Goal: Task Accomplishment & Management: Manage account settings

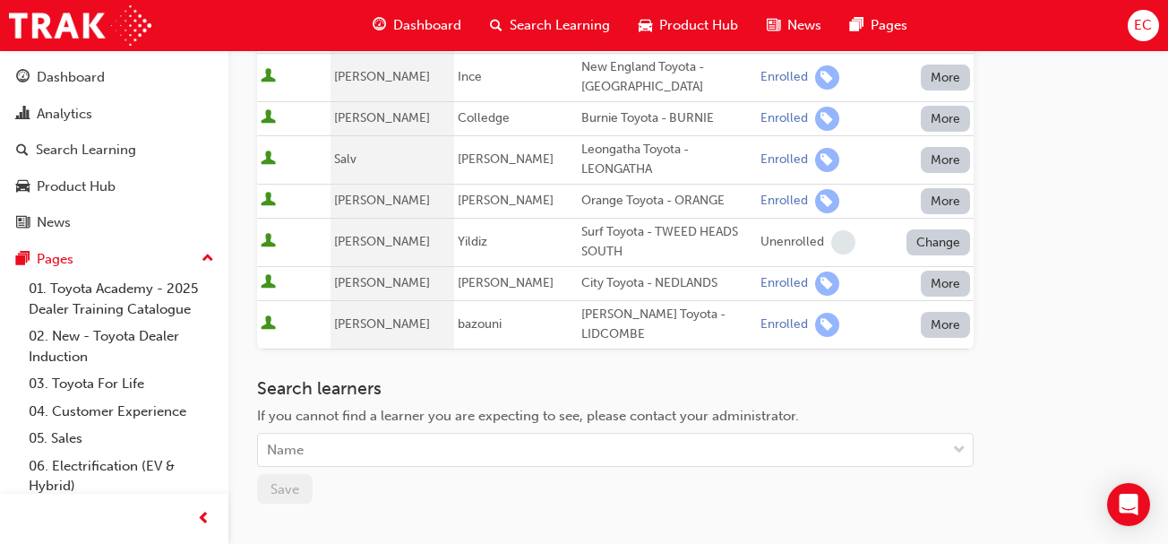
scroll to position [1315, 0]
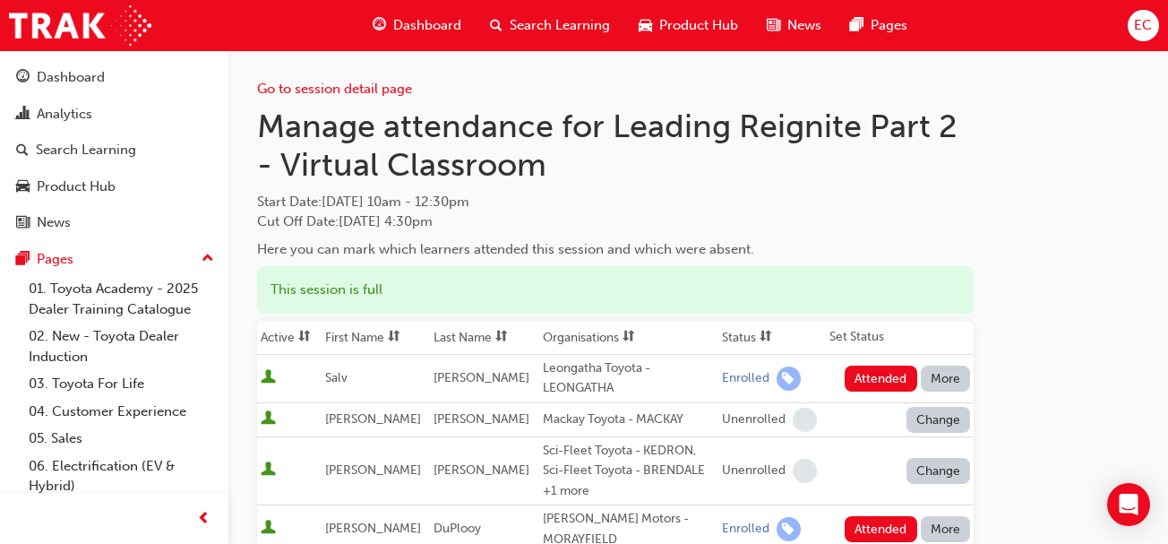
click at [346, 328] on th "First Name" at bounding box center [376, 338] width 108 height 34
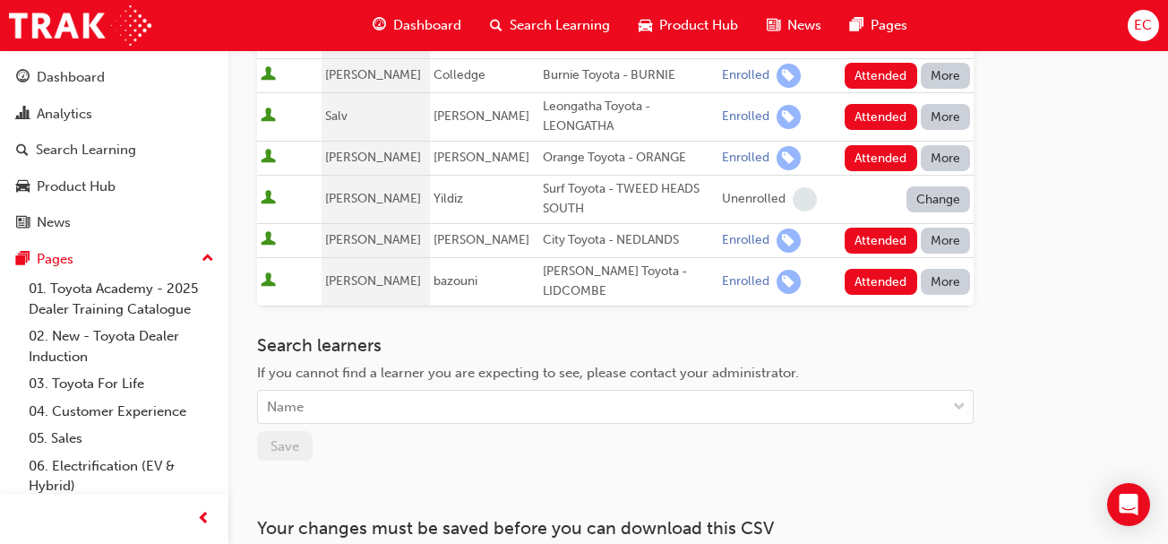
scroll to position [1322, 0]
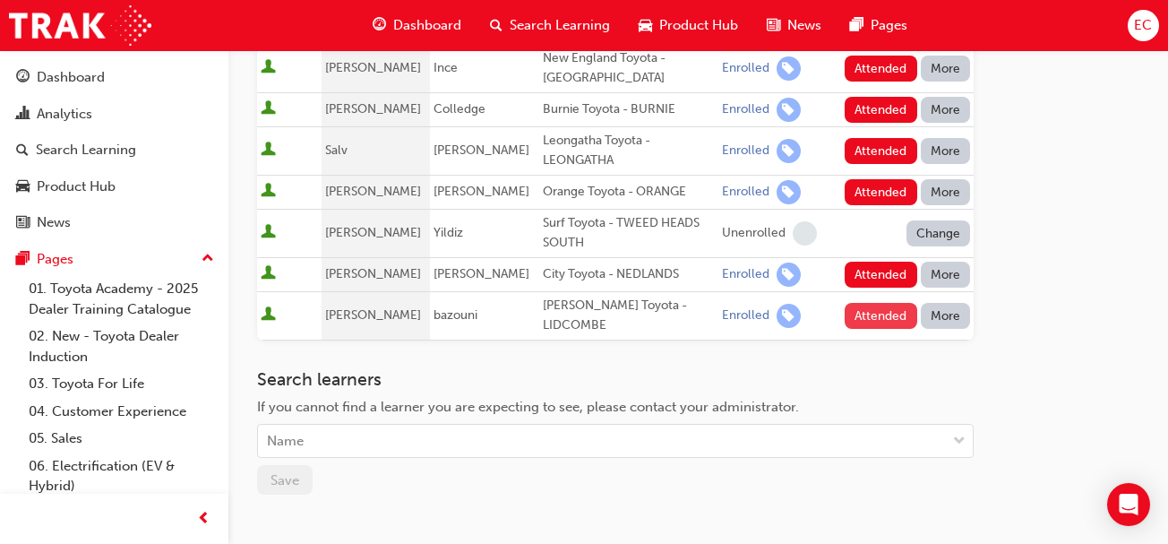
click at [876, 303] on button "Attended" at bounding box center [881, 316] width 73 height 26
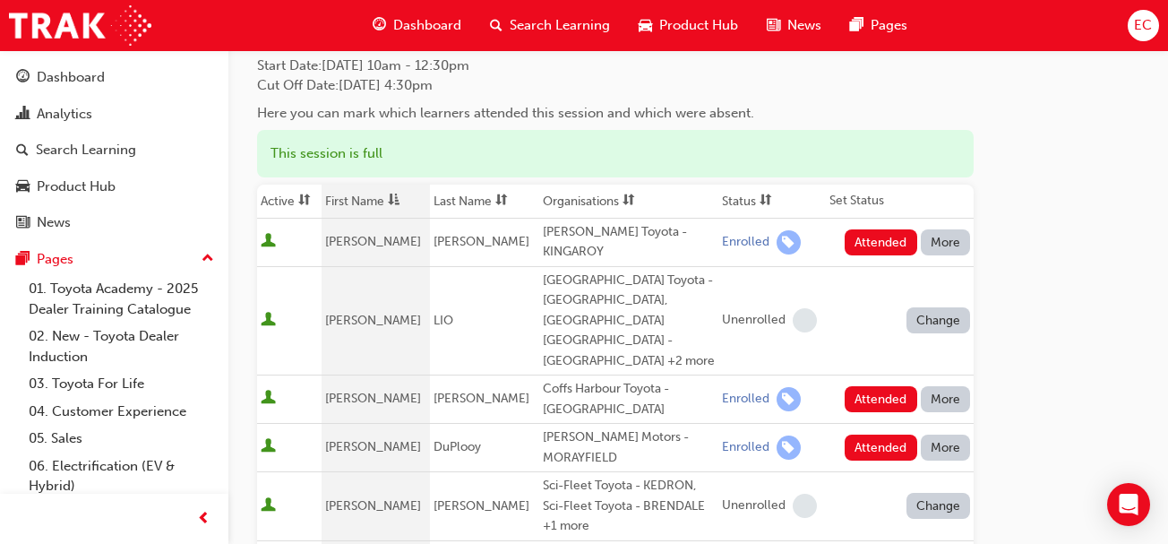
scroll to position [0, 0]
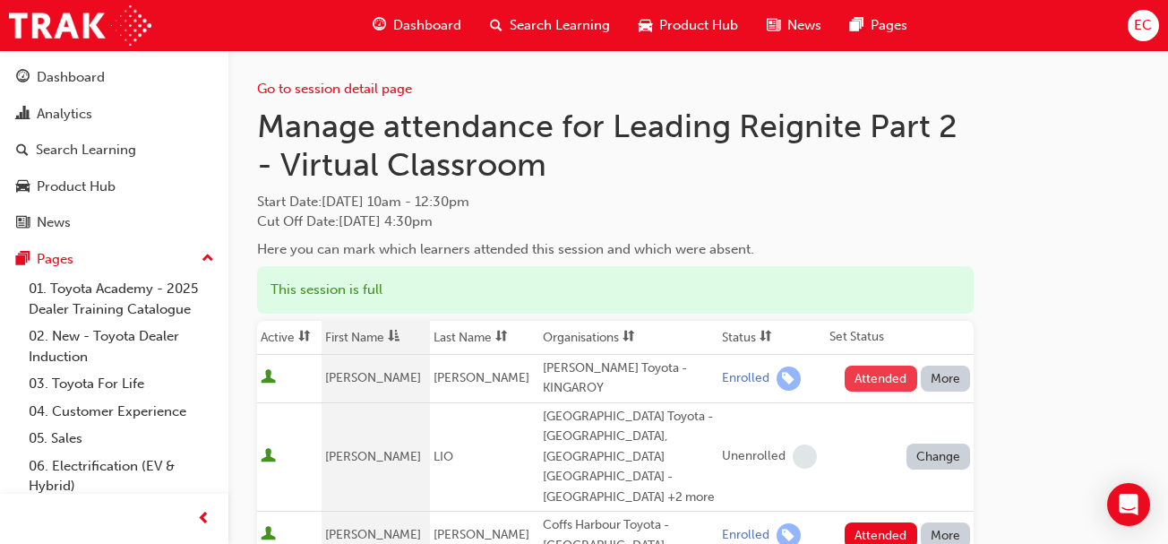
click at [878, 373] on button "Attended" at bounding box center [881, 378] width 73 height 26
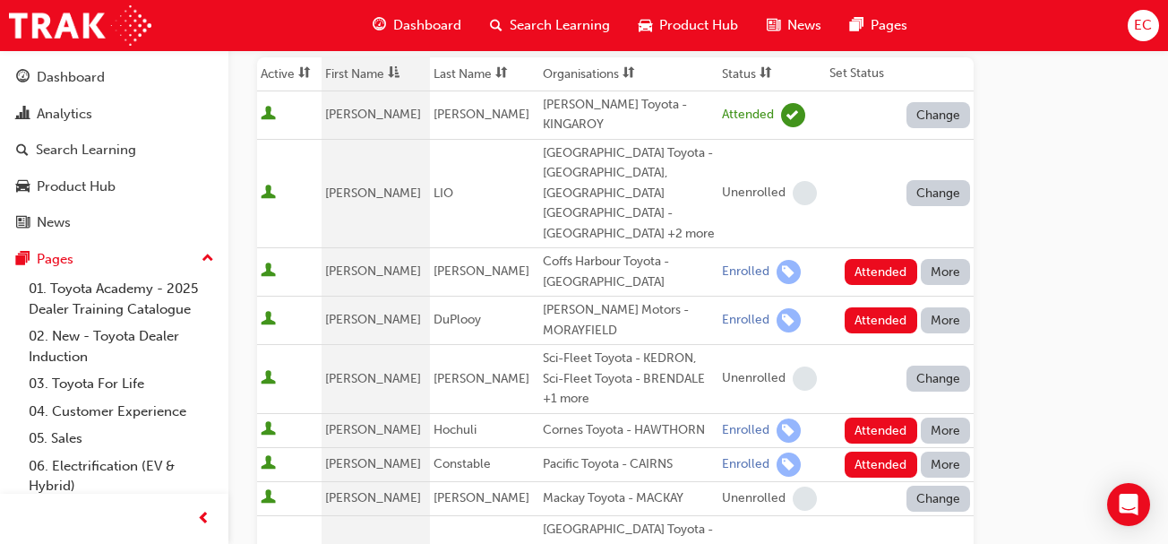
scroll to position [265, 0]
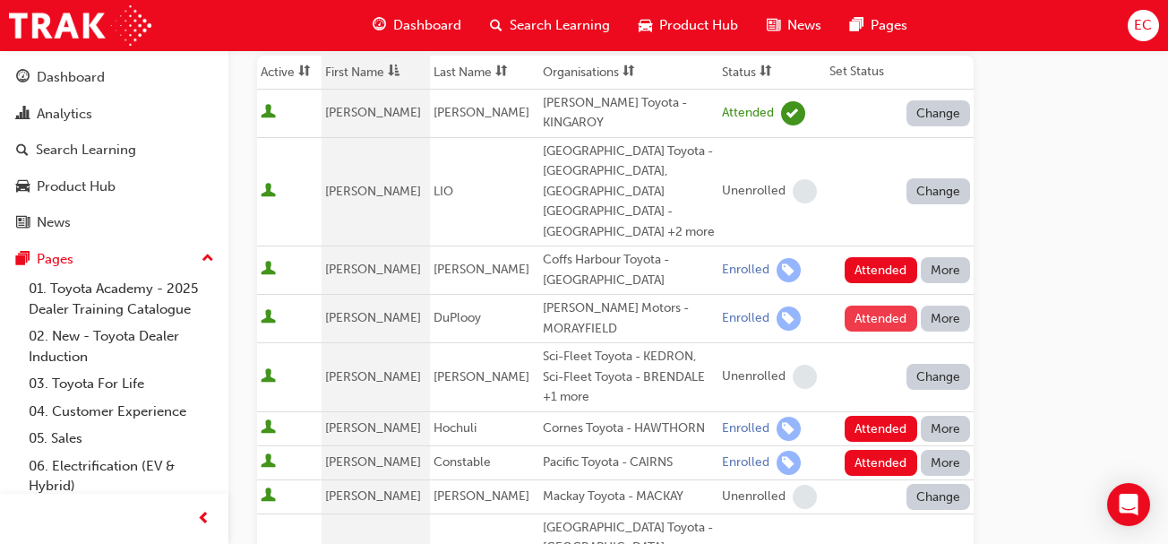
click at [872, 305] on button "Attended" at bounding box center [881, 318] width 73 height 26
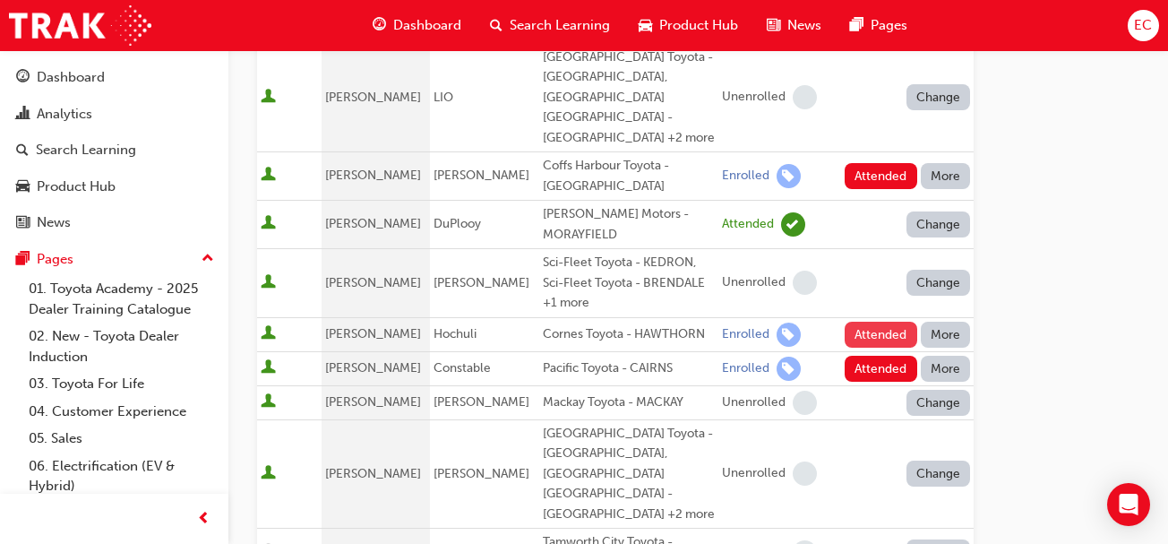
click at [859, 322] on button "Attended" at bounding box center [881, 335] width 73 height 26
click at [867, 356] on button "Attended" at bounding box center [881, 369] width 73 height 26
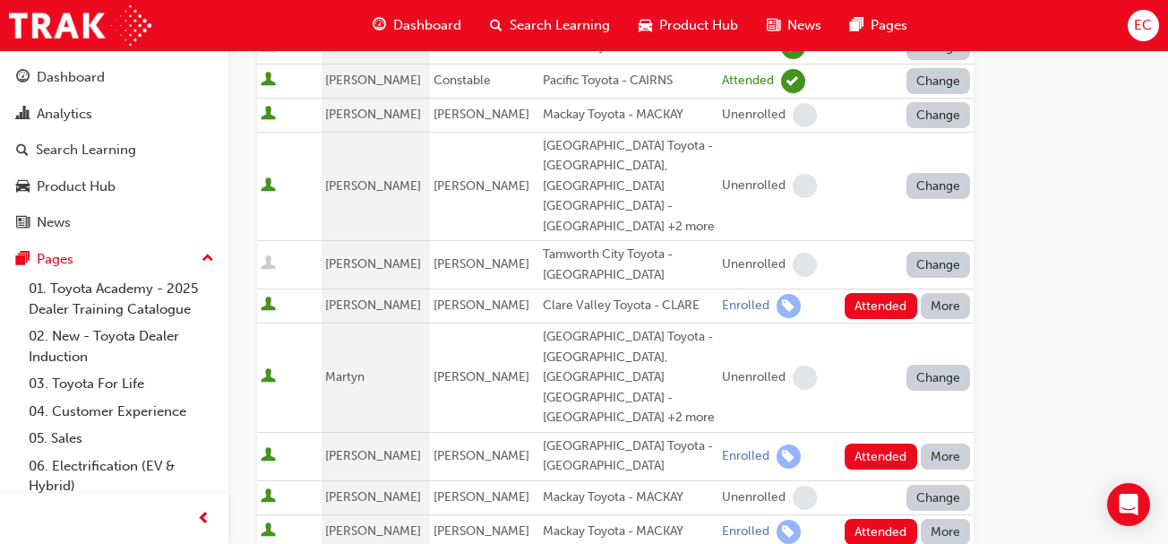
scroll to position [687, 0]
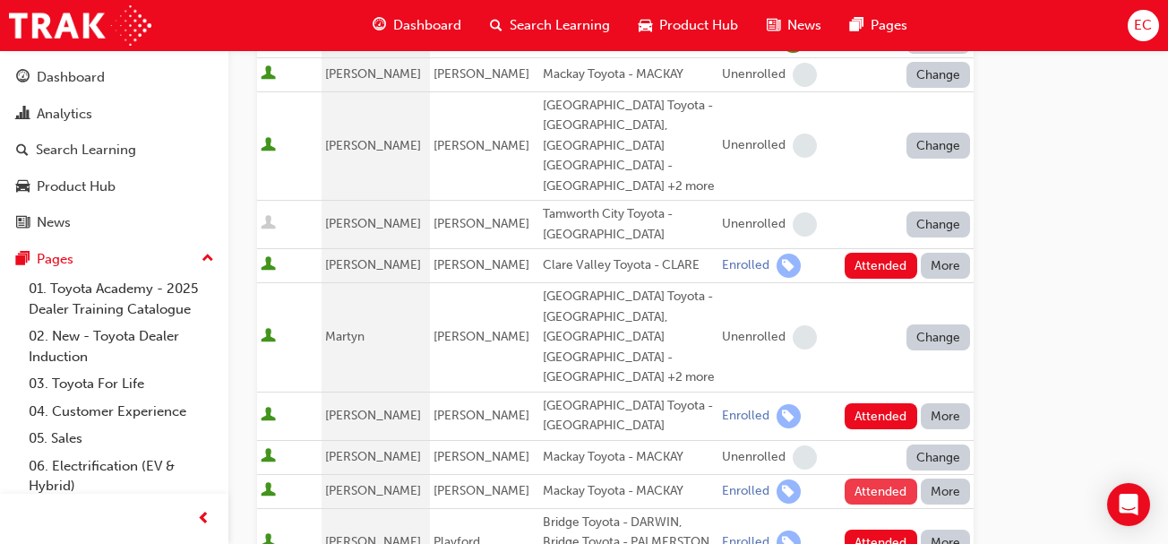
click at [856, 478] on button "Attended" at bounding box center [881, 491] width 73 height 26
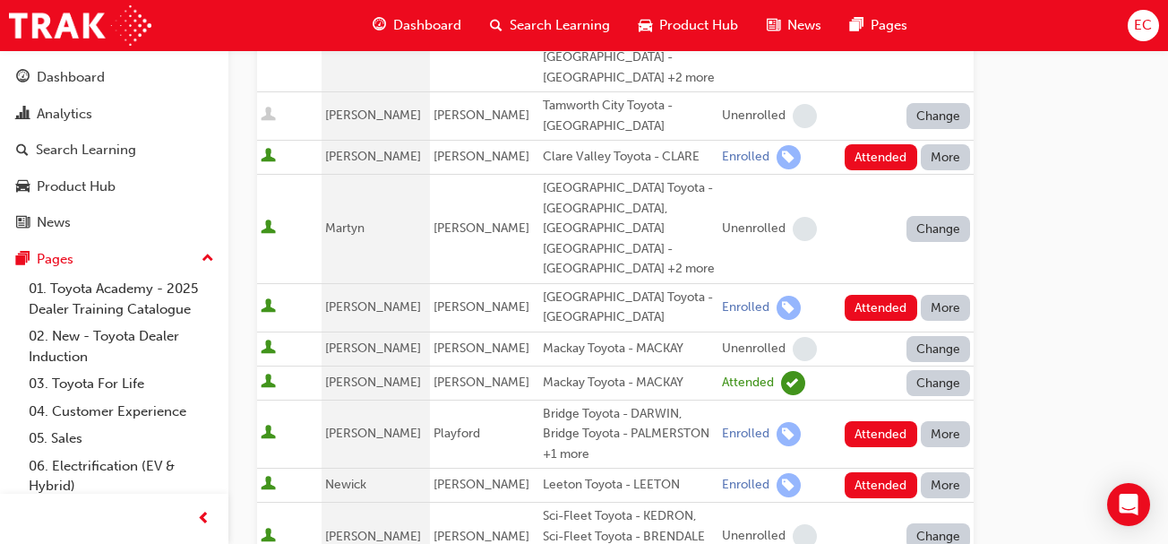
scroll to position [802, 0]
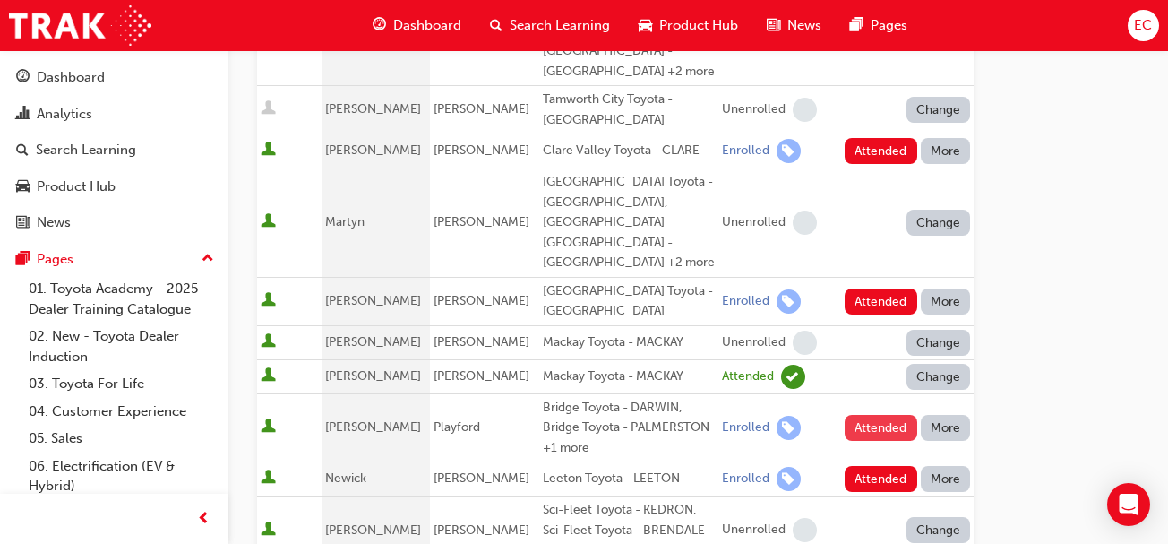
click at [880, 415] on button "Attended" at bounding box center [881, 428] width 73 height 26
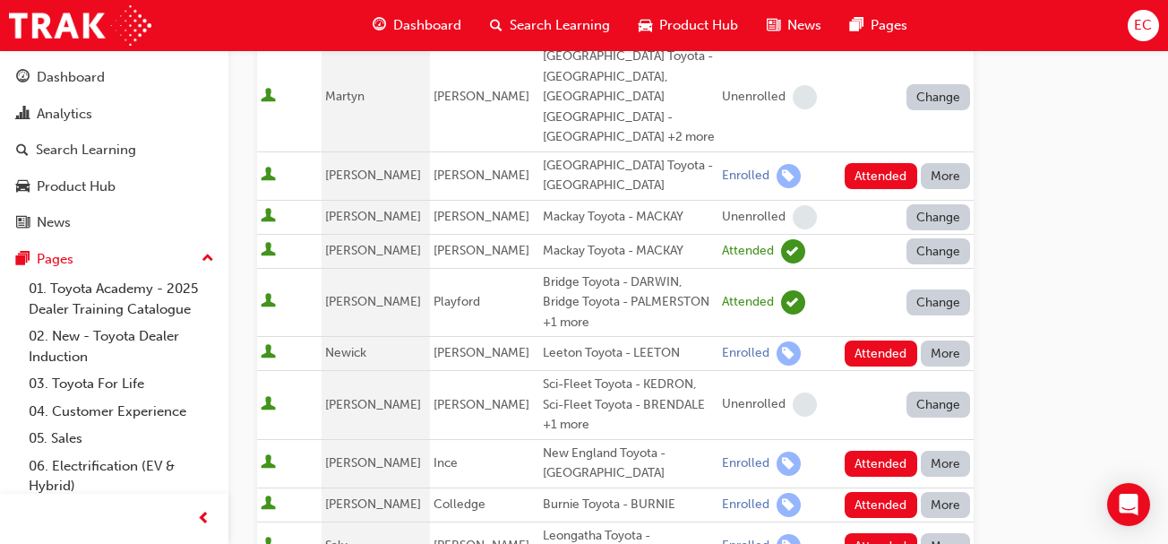
scroll to position [934, 0]
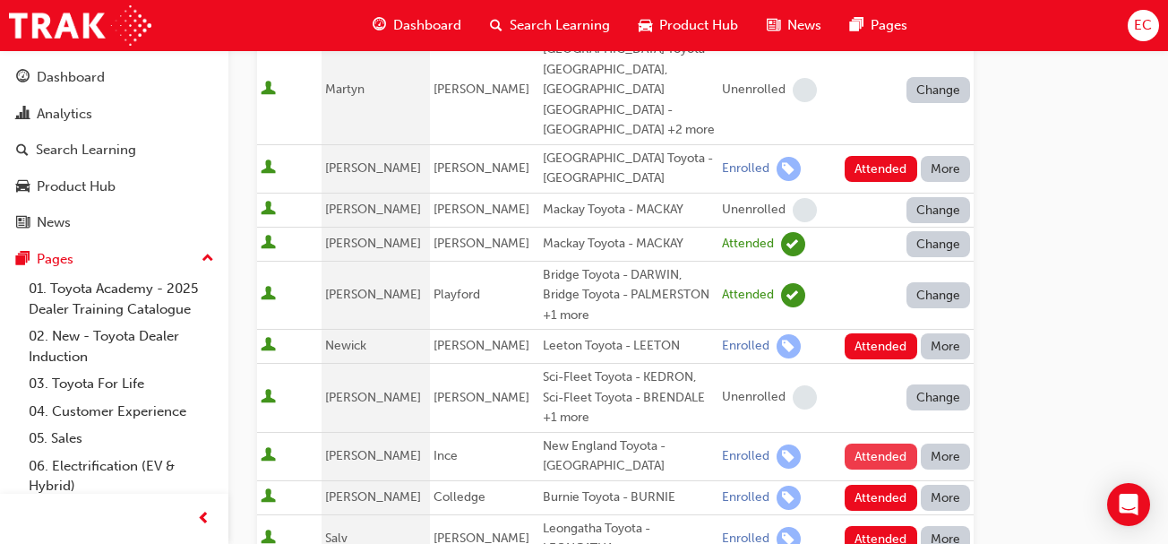
click at [866, 443] on button "Attended" at bounding box center [881, 456] width 73 height 26
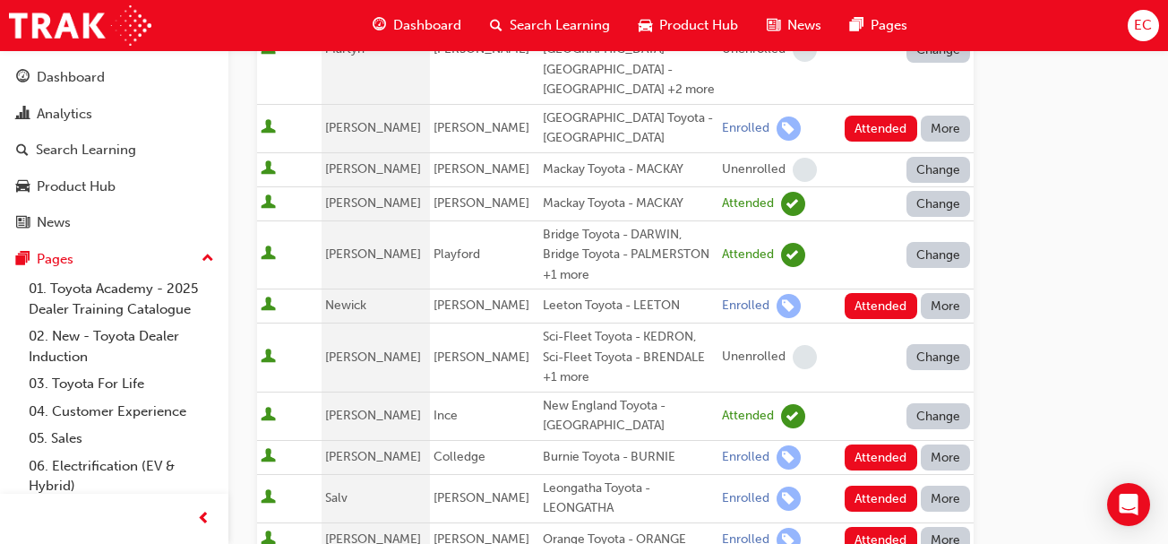
scroll to position [992, 0]
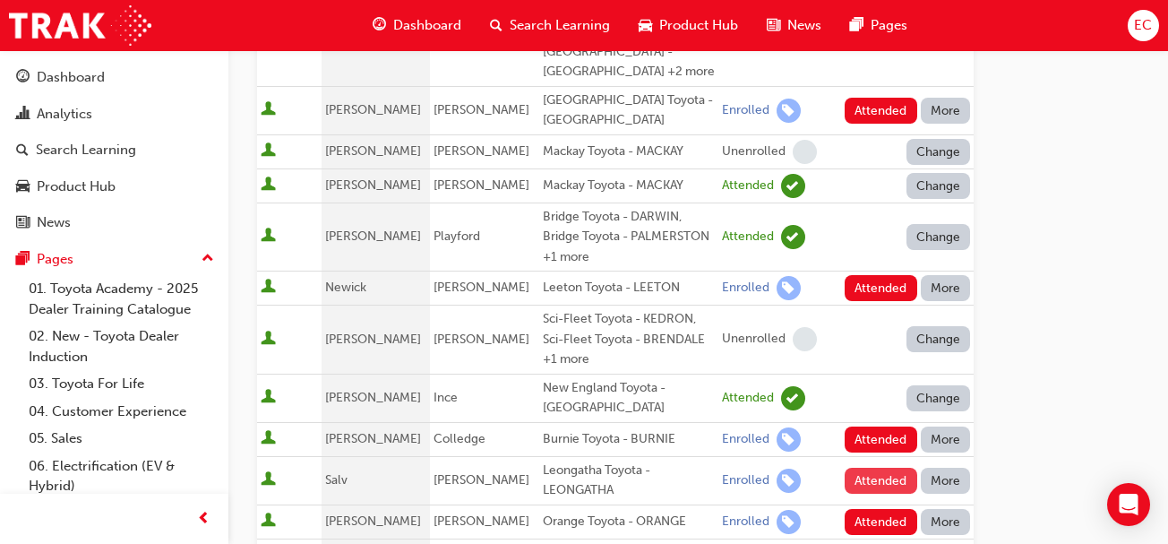
click at [862, 467] on button "Attended" at bounding box center [881, 480] width 73 height 26
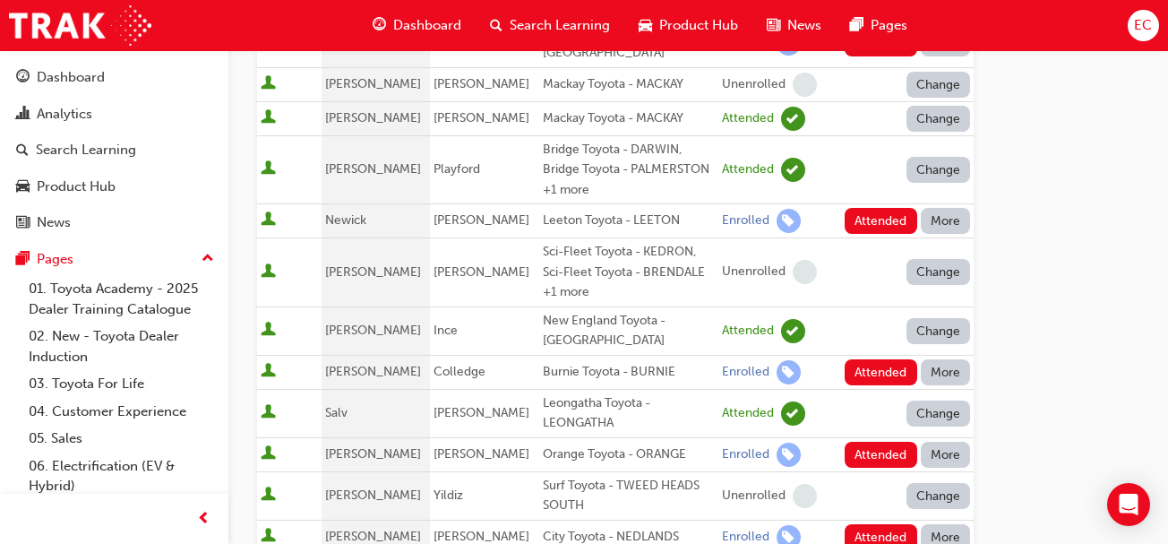
scroll to position [1061, 0]
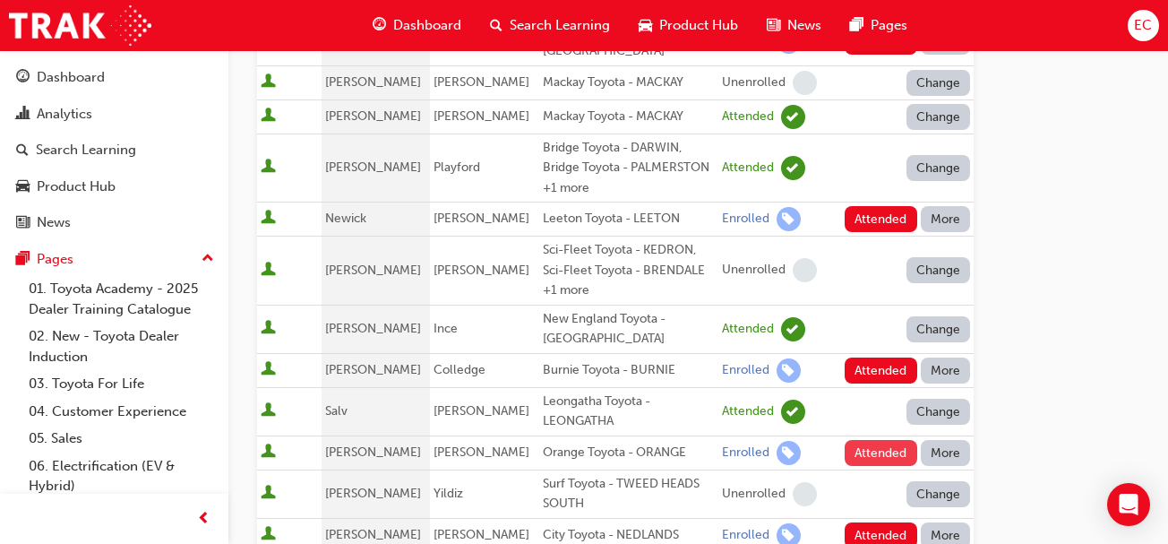
click at [893, 440] on button "Attended" at bounding box center [881, 453] width 73 height 26
click at [947, 522] on button "More" at bounding box center [946, 535] width 50 height 26
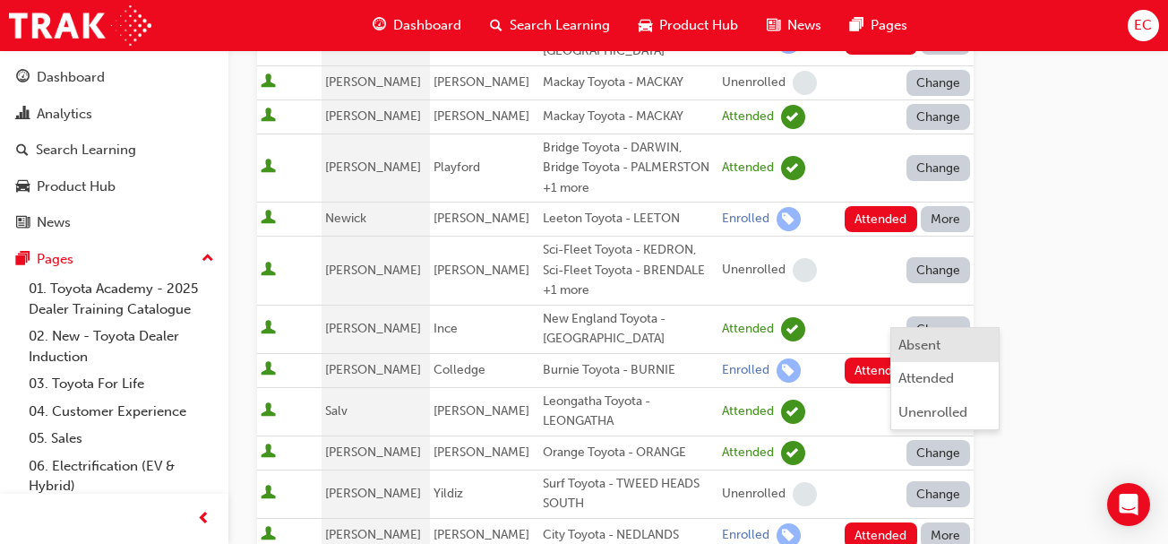
click at [939, 347] on div "Absent" at bounding box center [919, 345] width 42 height 21
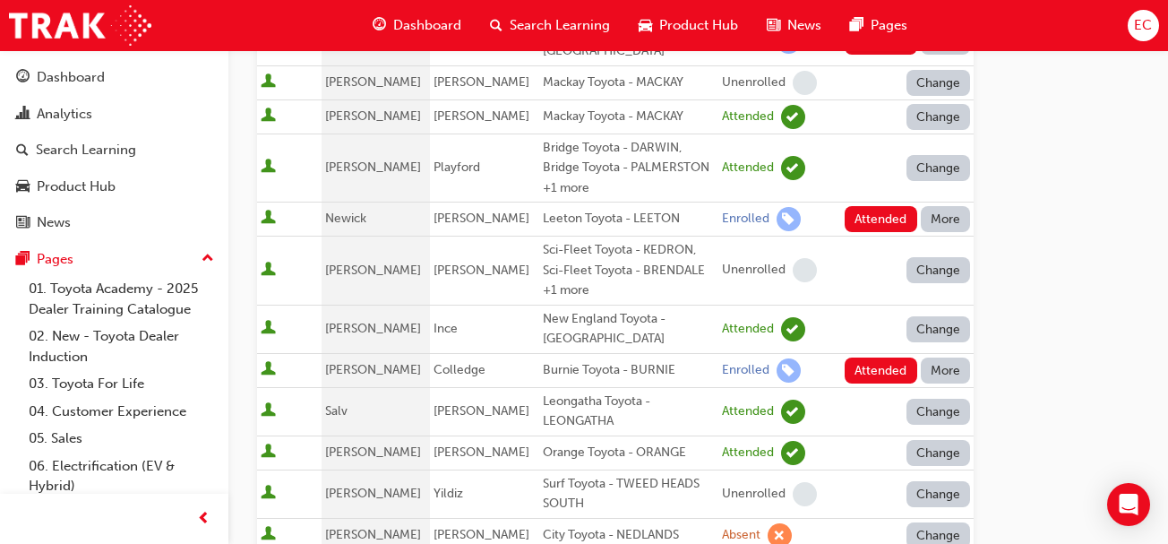
scroll to position [983, 0]
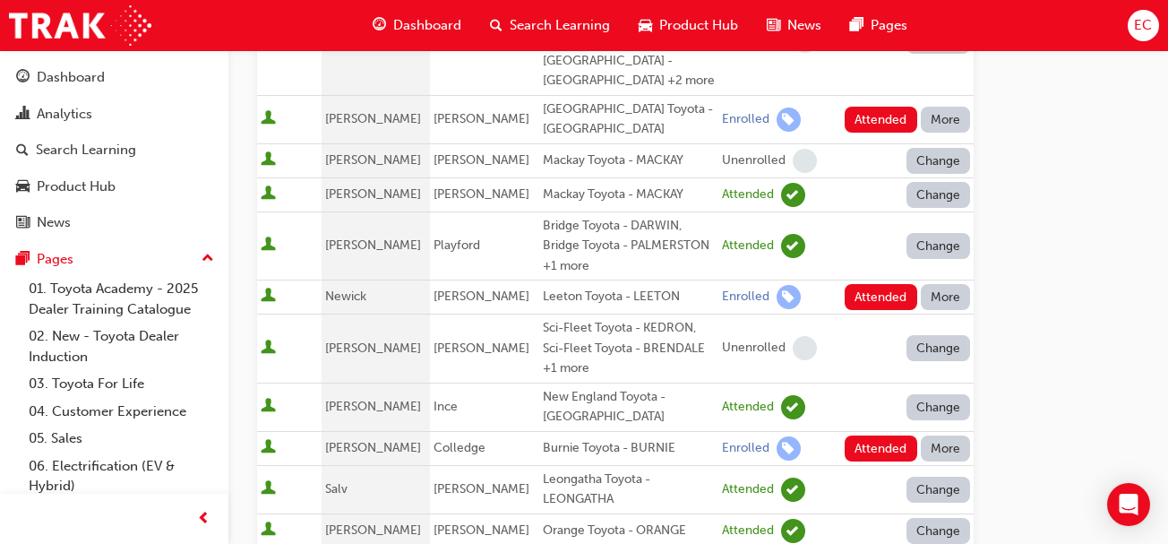
click at [953, 435] on button "More" at bounding box center [946, 448] width 50 height 26
click at [920, 406] on div "Absent" at bounding box center [919, 412] width 42 height 21
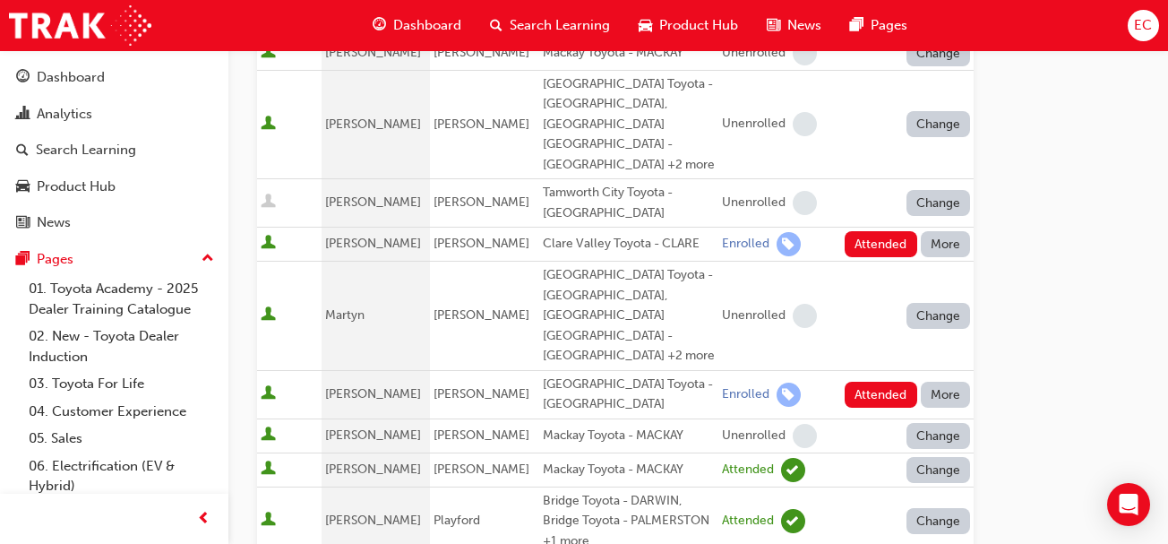
scroll to position [705, 0]
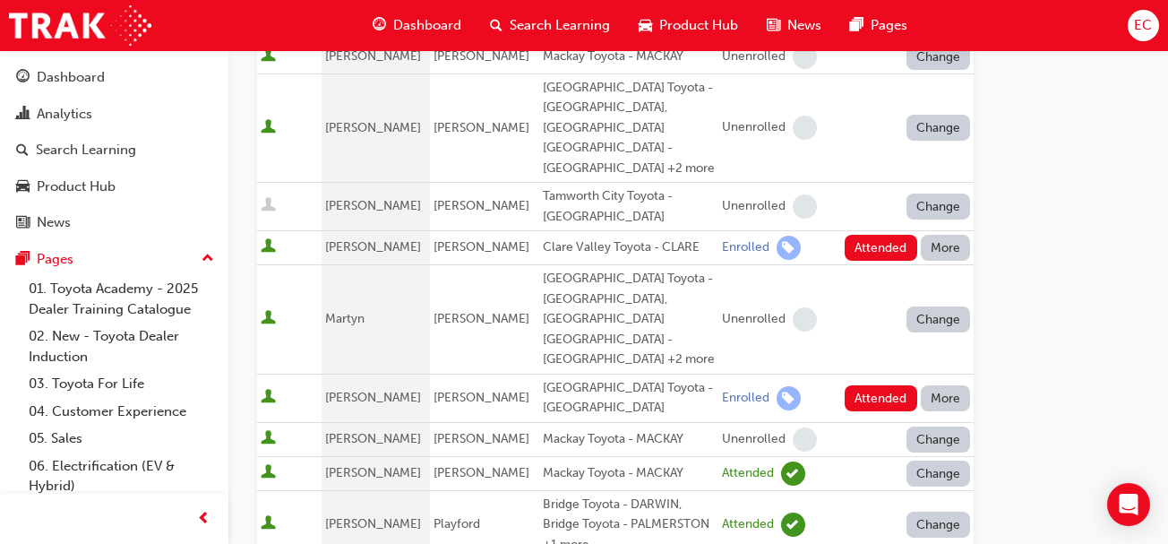
click at [957, 385] on button "More" at bounding box center [946, 398] width 50 height 26
click at [929, 359] on div "Absent" at bounding box center [919, 364] width 42 height 21
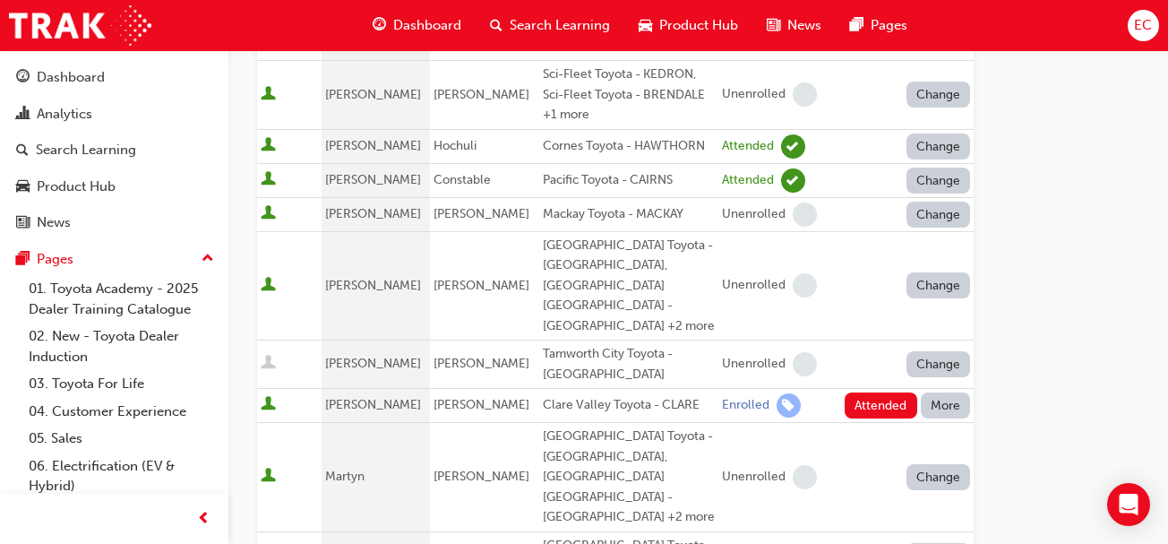
scroll to position [545, 0]
click at [949, 394] on button "More" at bounding box center [946, 407] width 50 height 26
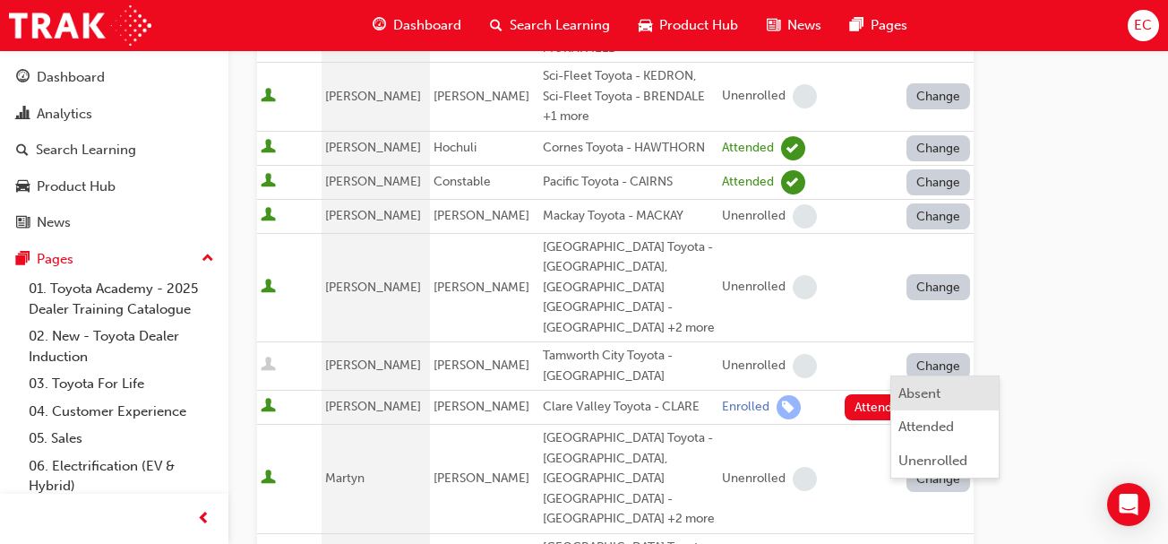
click at [921, 394] on div "Absent" at bounding box center [919, 393] width 42 height 21
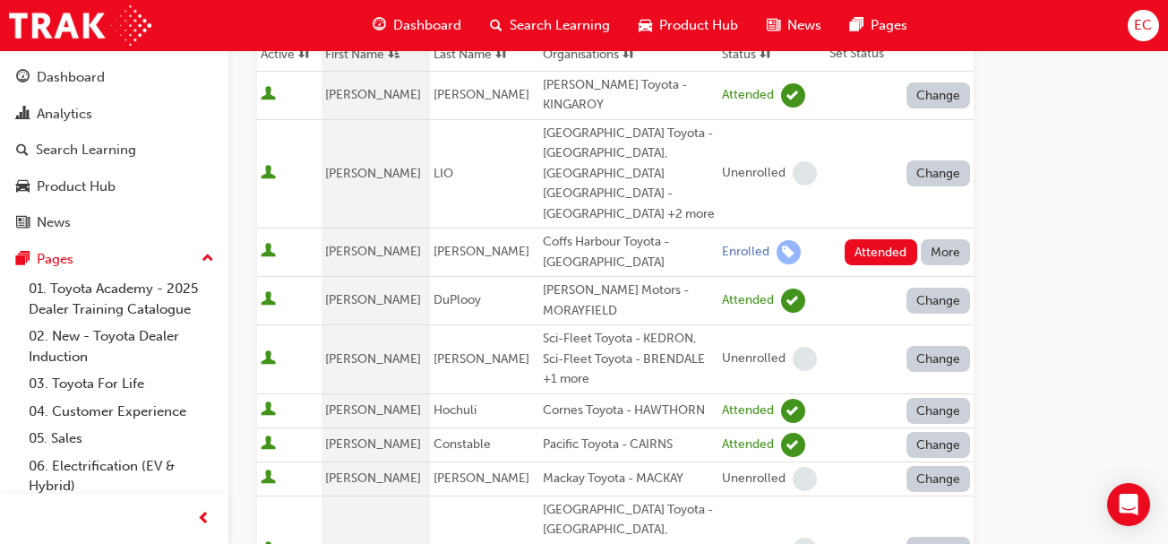
scroll to position [267, 0]
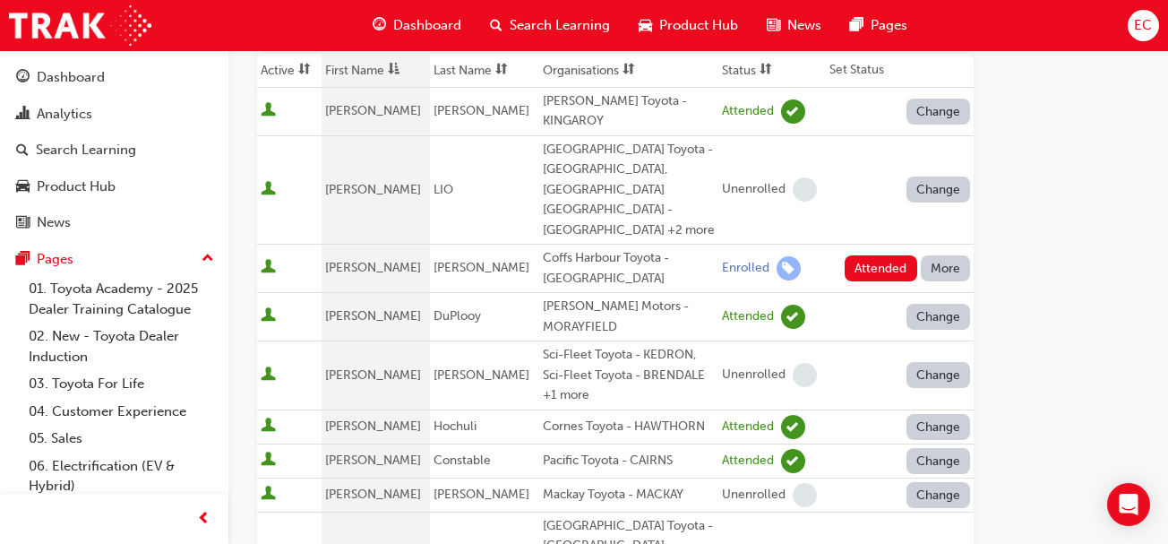
click at [943, 255] on button "More" at bounding box center [946, 268] width 50 height 26
click at [896, 277] on button "Absent" at bounding box center [944, 276] width 107 height 34
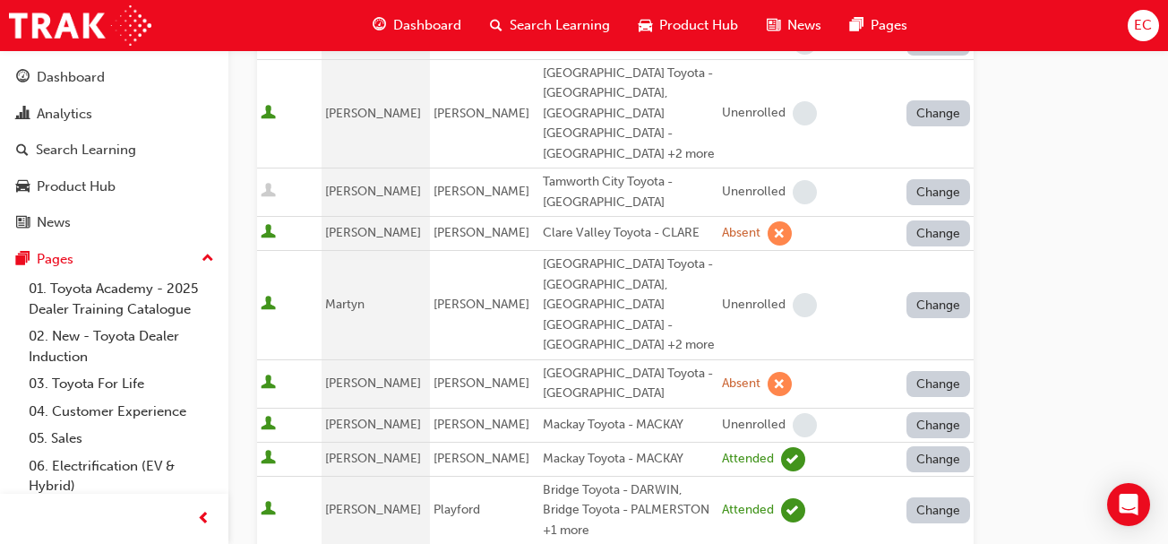
scroll to position [720, 0]
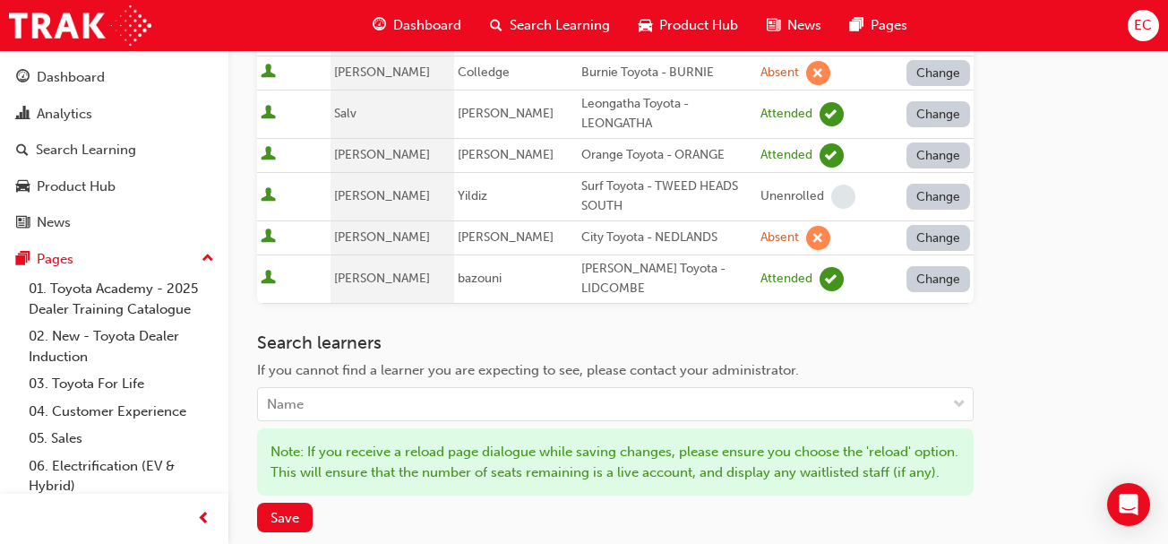
scroll to position [1359, 0]
click at [288, 509] on span "Save" at bounding box center [284, 517] width 29 height 16
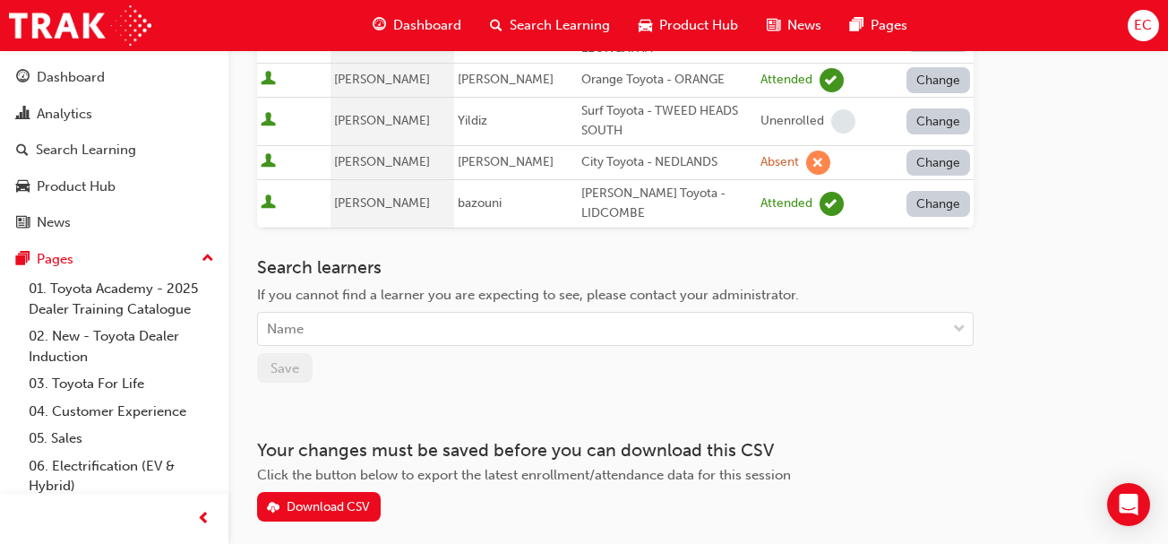
scroll to position [0, 0]
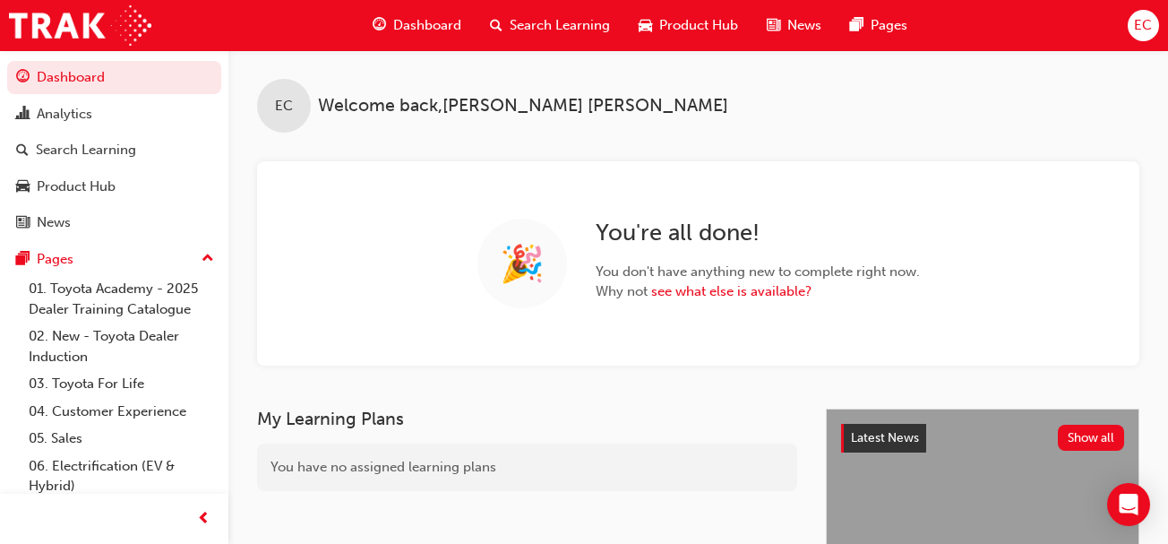
click at [551, 30] on span "Search Learning" at bounding box center [560, 25] width 100 height 21
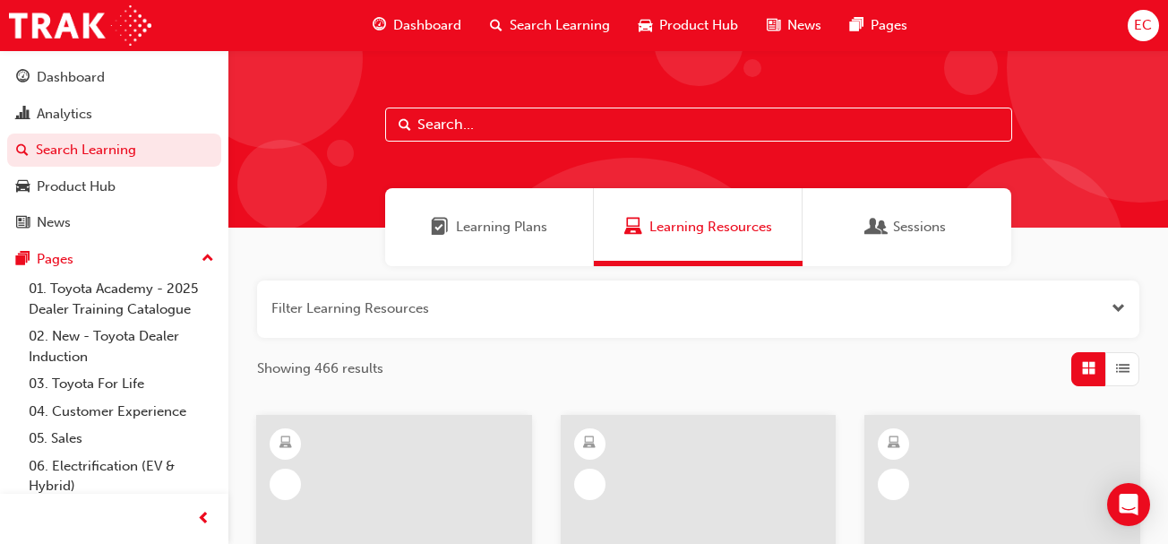
click at [517, 131] on input "text" at bounding box center [698, 124] width 627 height 34
type input "leading"
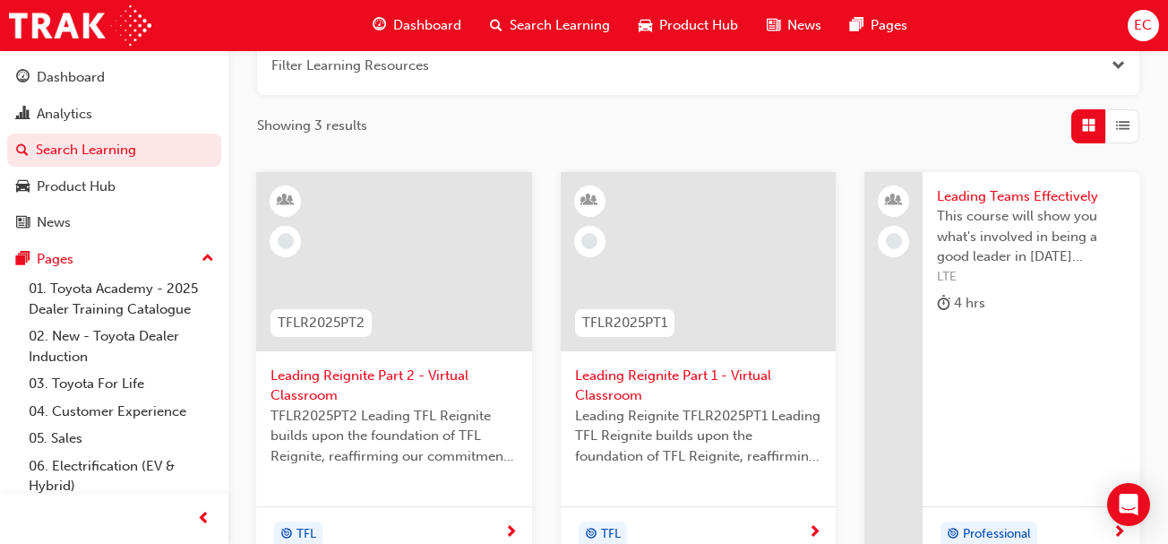
scroll to position [252, 0]
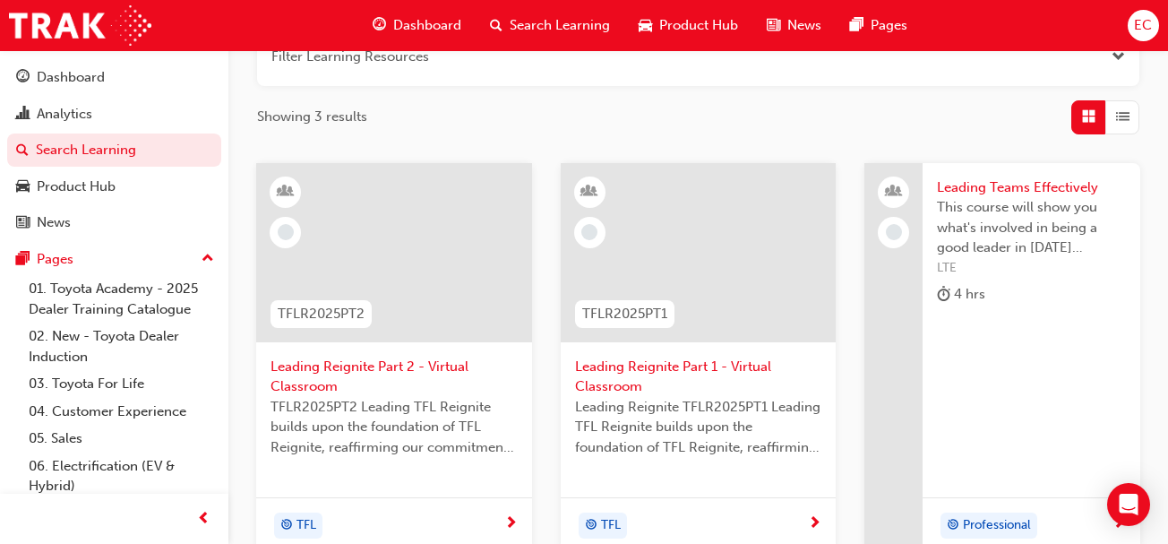
click at [381, 366] on span "Leading Reignite Part 2 - Virtual Classroom" at bounding box center [393, 376] width 247 height 40
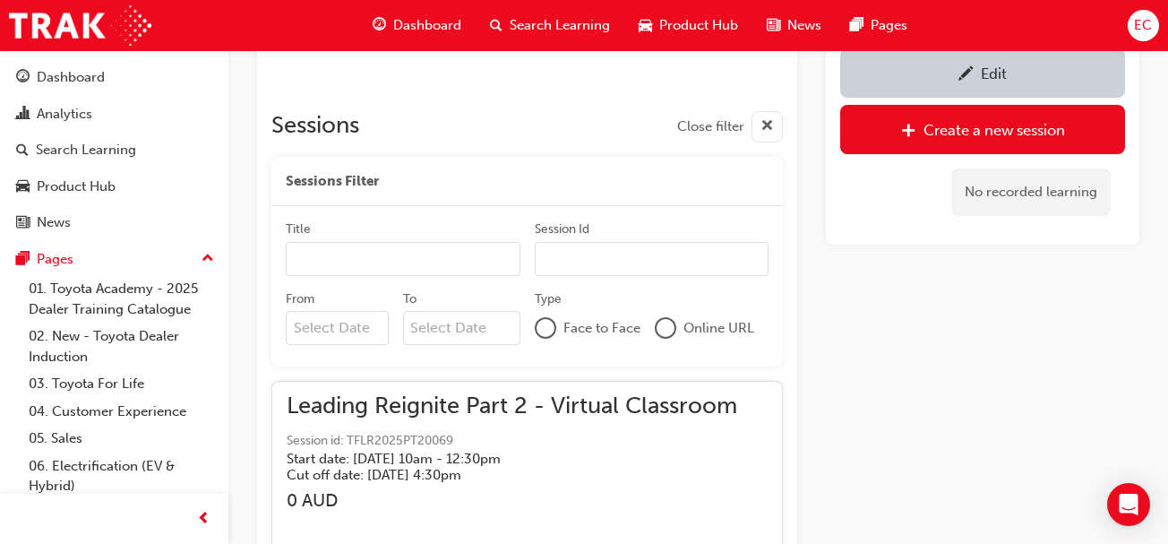
scroll to position [1082, 0]
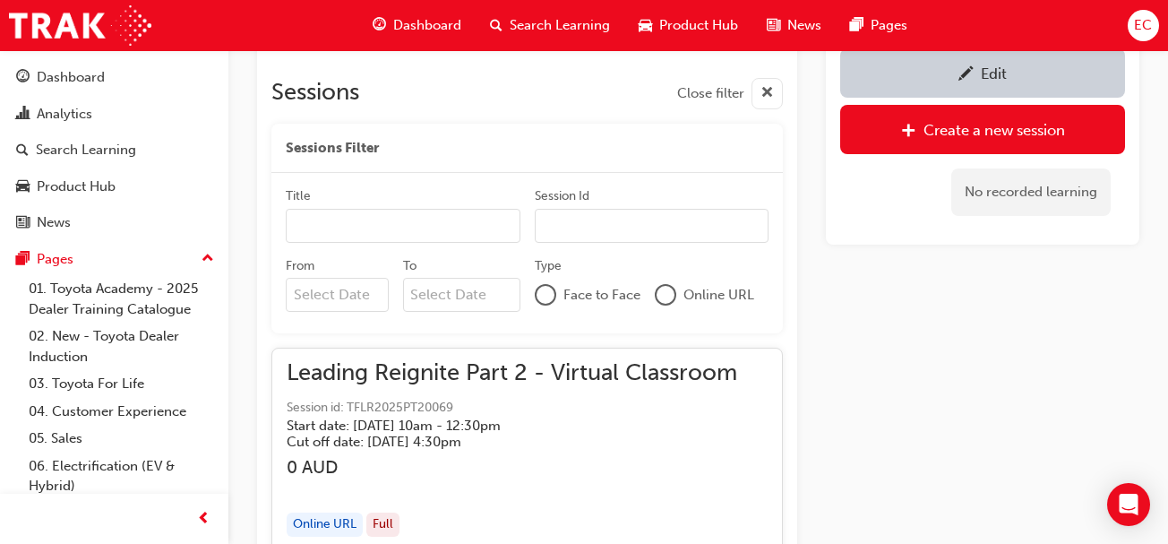
click at [330, 292] on input "From" at bounding box center [337, 295] width 103 height 34
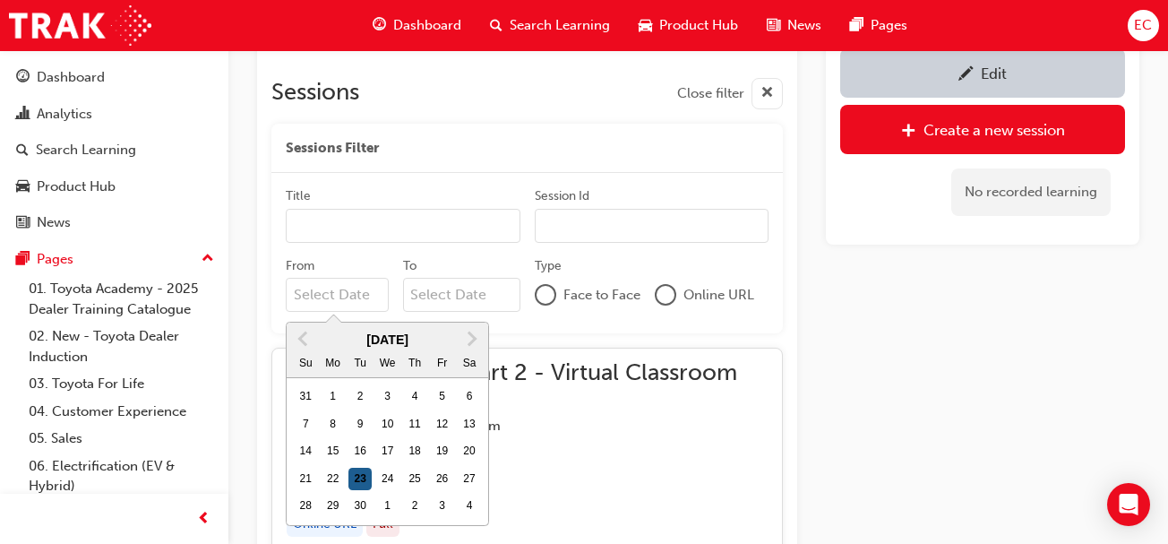
click at [351, 484] on div "23" at bounding box center [359, 478] width 23 height 23
click at [351, 312] on input "From Previous Month Next Month [DATE] Su Mo Tu We Th Fr Sa 31 1 2 3 4 5 6 7 8 9…" at bounding box center [337, 295] width 103 height 34
type input "[DATE]"
click at [458, 296] on input "To" at bounding box center [461, 296] width 117 height 34
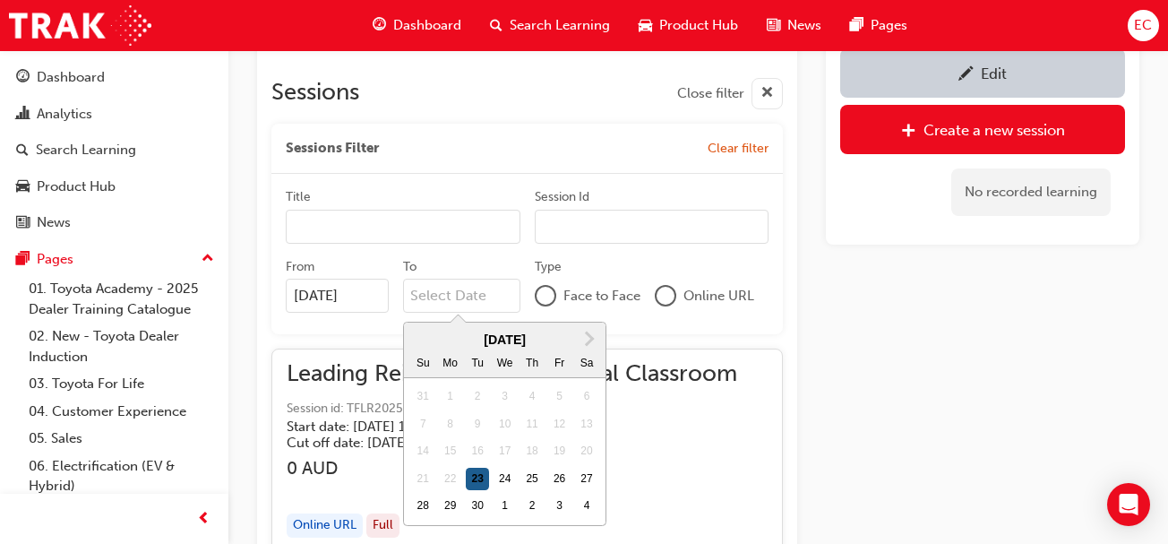
click at [475, 474] on div "23" at bounding box center [477, 478] width 23 height 23
click at [475, 313] on input "To Next Month [DATE] Su Mo Tu We Th Fr Sa 31 1 2 3 4 5 6 7 8 9 10 11 12 13 14 1…" at bounding box center [461, 296] width 117 height 34
type input "[DATE]"
click at [673, 290] on div at bounding box center [665, 295] width 21 height 21
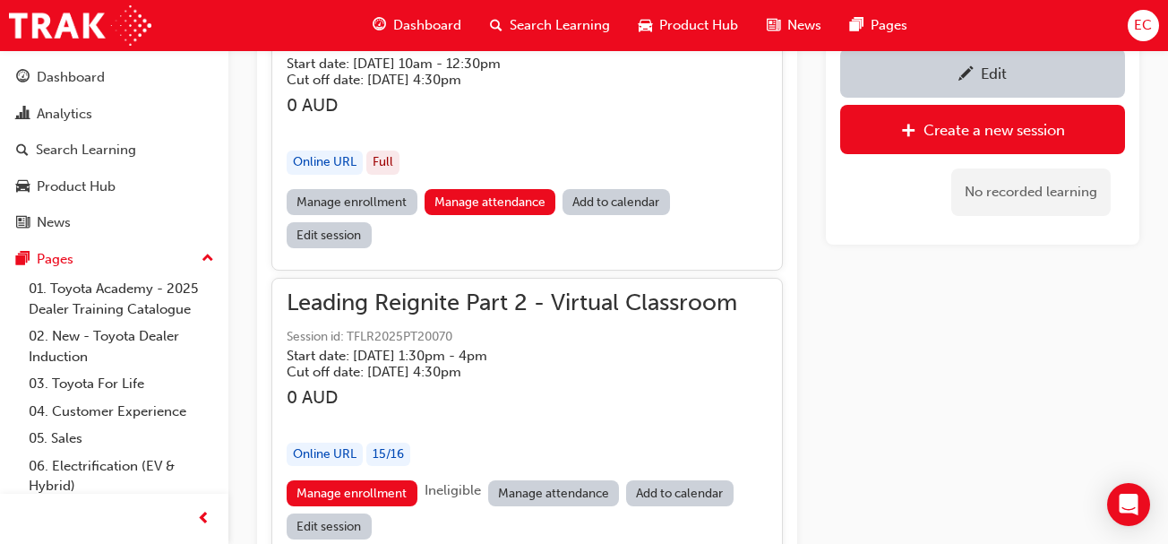
scroll to position [1536, 0]
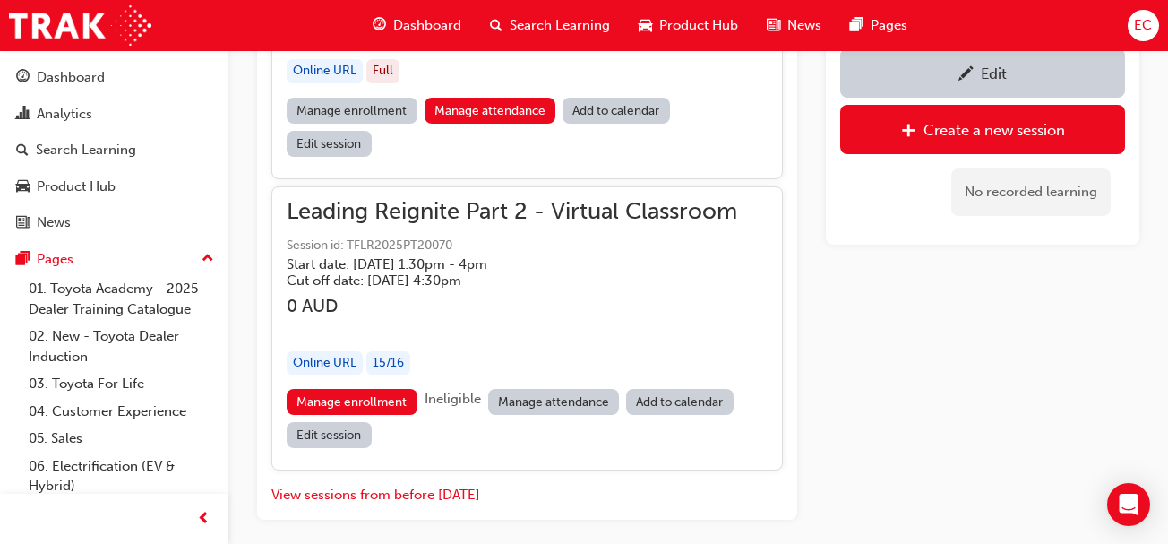
click at [579, 389] on link "Manage attendance" at bounding box center [554, 402] width 132 height 26
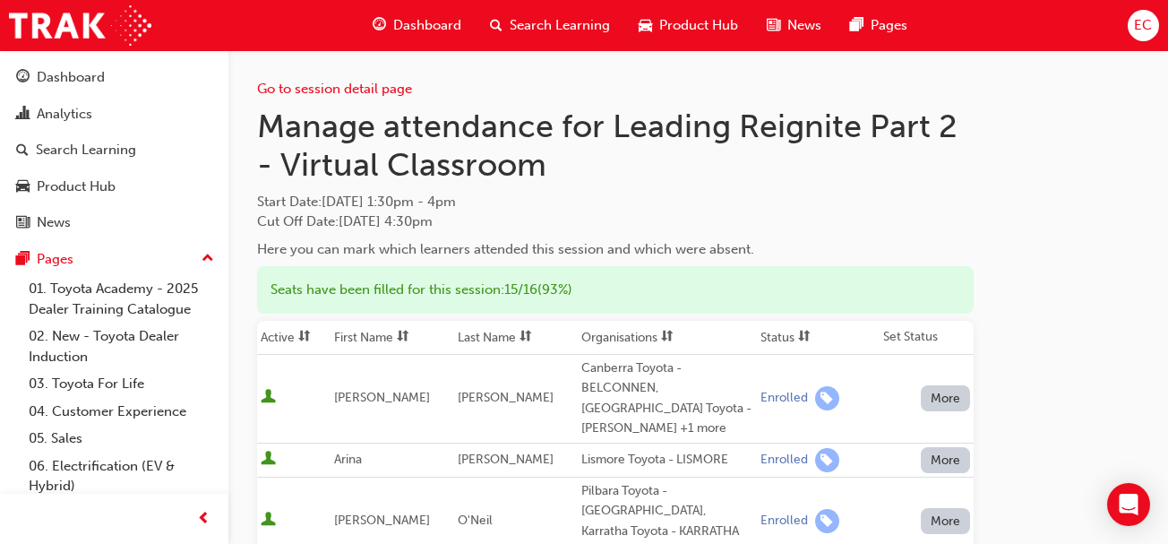
click at [385, 328] on th "First Name" at bounding box center [392, 338] width 124 height 34
